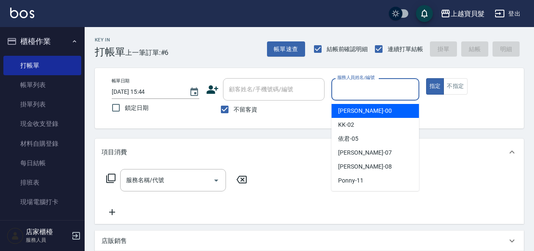
click at [355, 96] on input "服務人員姓名/編號" at bounding box center [375, 89] width 80 height 15
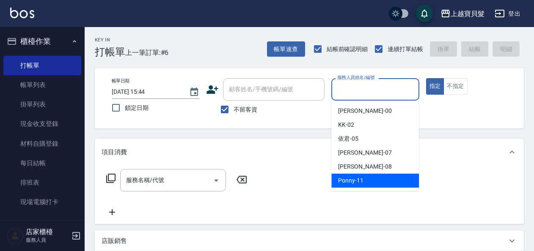
click at [345, 178] on span "Ponny -11" at bounding box center [350, 180] width 25 height 9
type input "Ponny-11"
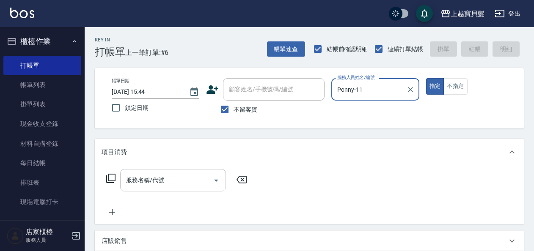
click at [148, 173] on div "服務名稱/代號" at bounding box center [173, 180] width 106 height 22
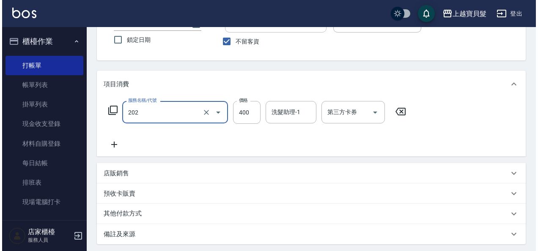
scroll to position [156, 0]
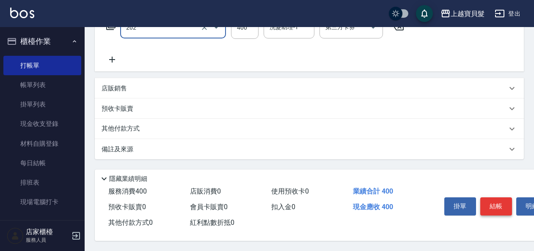
type input "剪髮(202)"
drag, startPoint x: 482, startPoint y: 203, endPoint x: 487, endPoint y: 204, distance: 4.3
click at [485, 204] on button "結帳" at bounding box center [496, 206] width 32 height 18
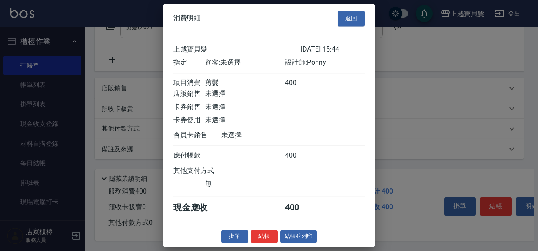
scroll to position [2, 0]
click at [299, 241] on button "結帳並列印" at bounding box center [298, 236] width 37 height 13
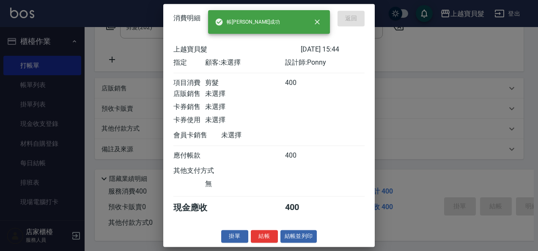
type input "[DATE] 17:36"
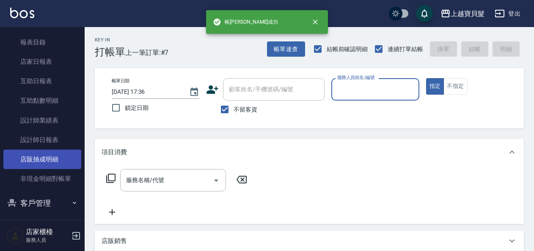
scroll to position [254, 0]
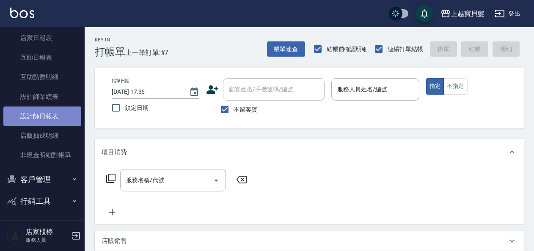
click at [45, 122] on link "設計師日報表" at bounding box center [42, 116] width 78 height 19
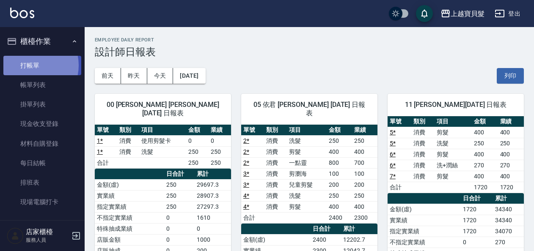
click at [30, 65] on link "打帳單" at bounding box center [42, 65] width 78 height 19
